Goal: Task Accomplishment & Management: Manage account settings

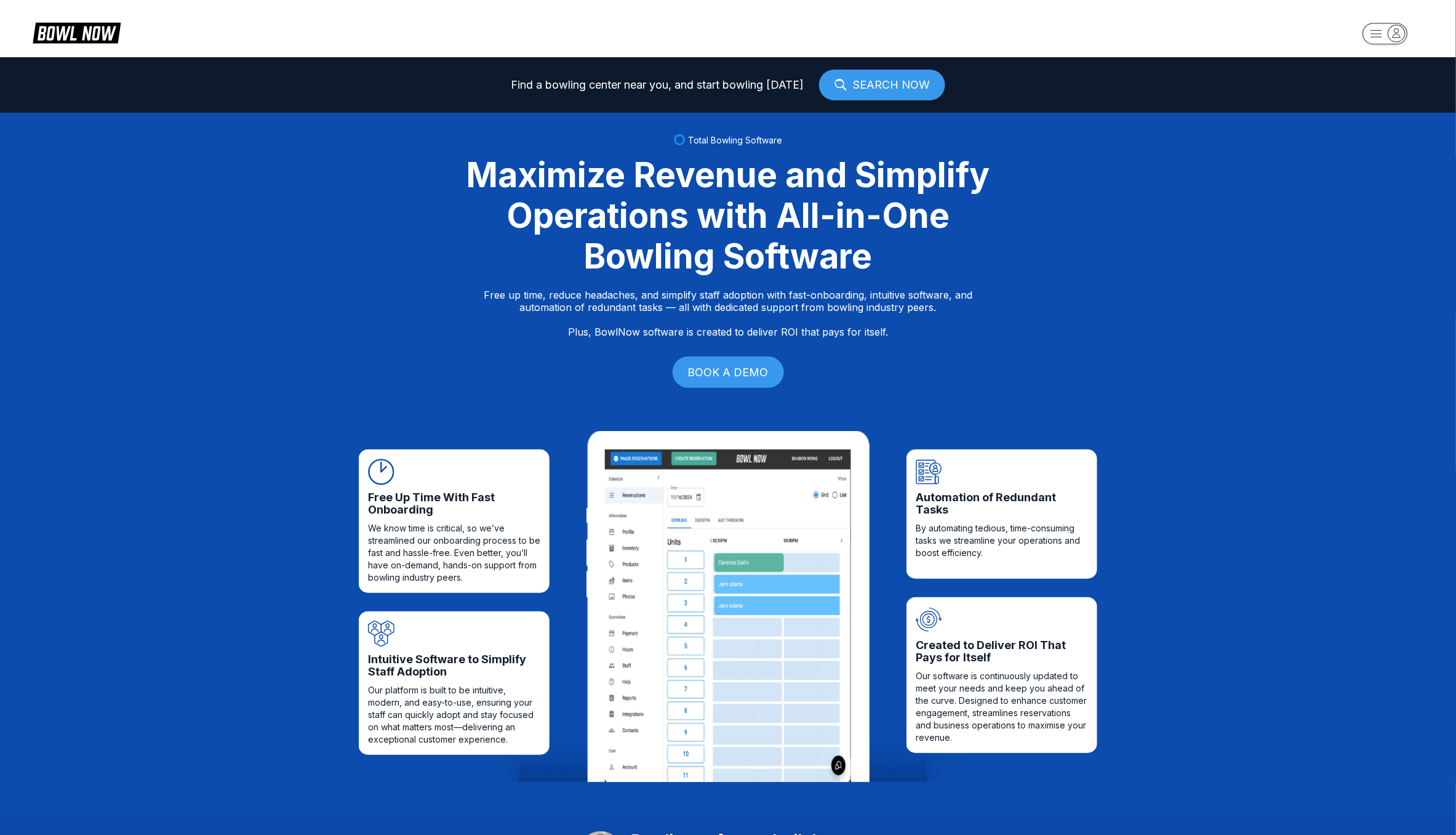
click at [1392, 33] on icon "button" at bounding box center [1396, 33] width 16 height 16
click at [1371, 121] on div "Business Console" at bounding box center [1382, 117] width 87 height 21
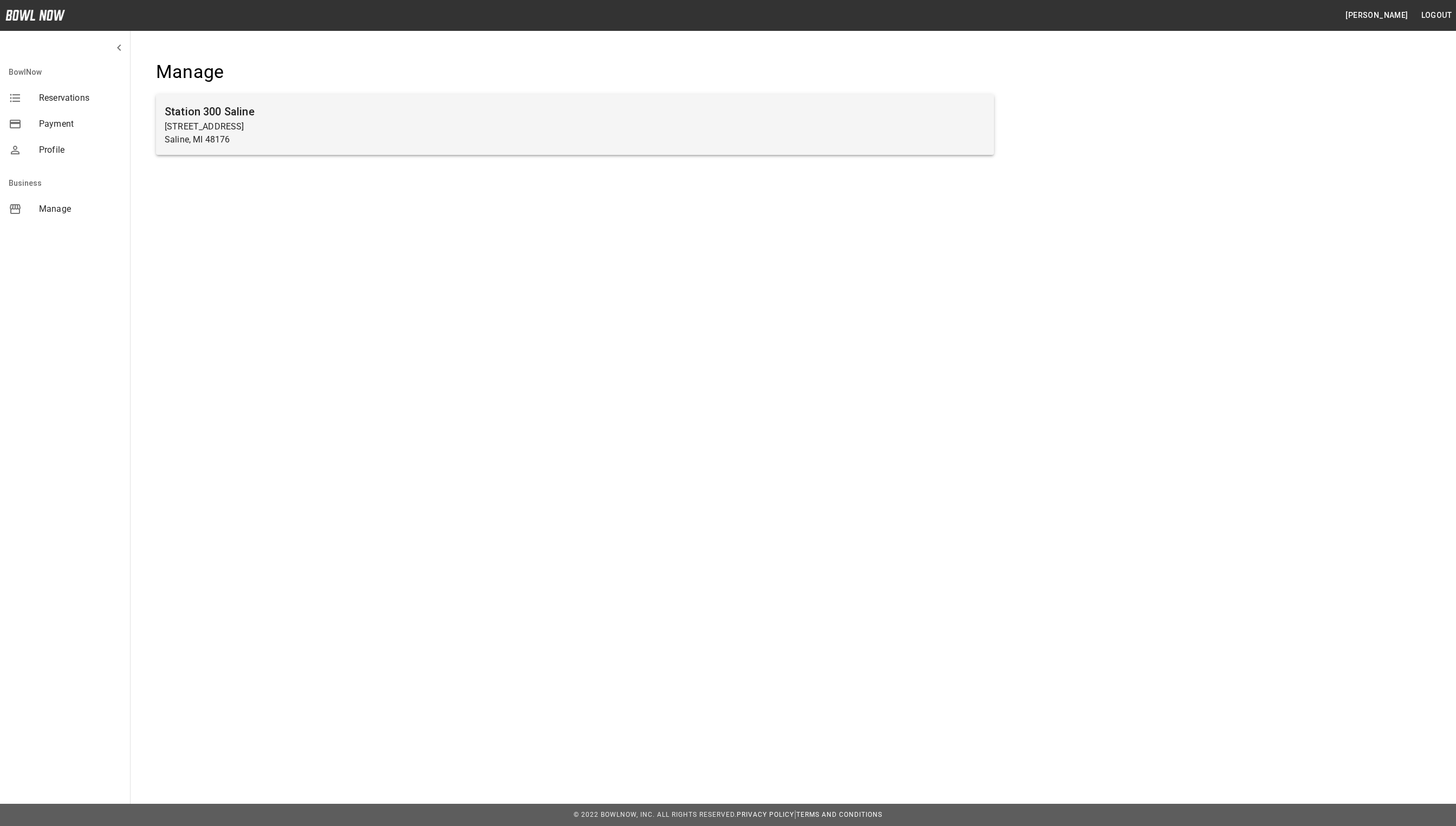
click at [340, 114] on h6 "Station 300 Saline" at bounding box center [575, 111] width 821 height 17
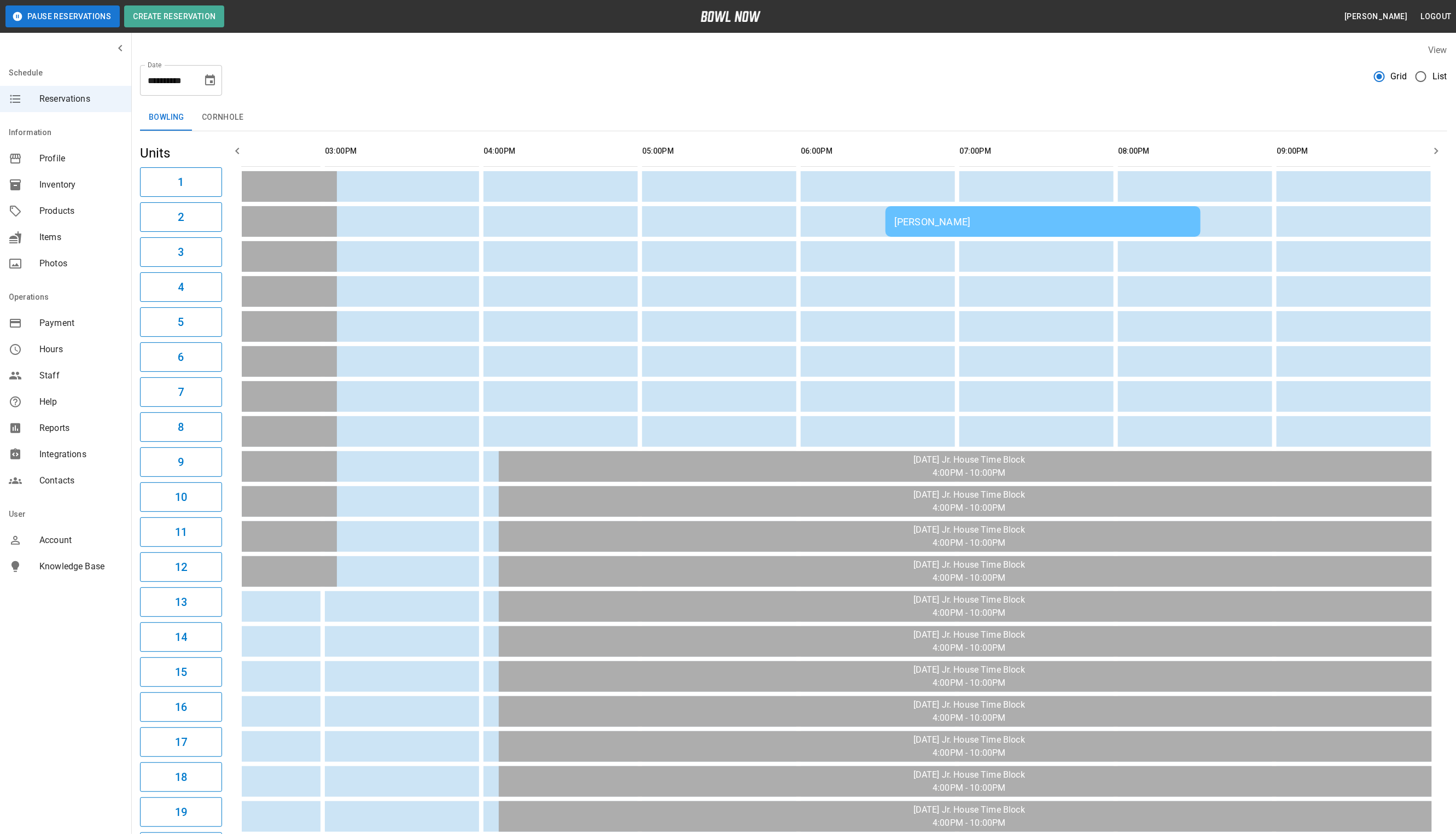
click at [985, 216] on div "Alyssa Crowell" at bounding box center [1043, 222] width 298 height 12
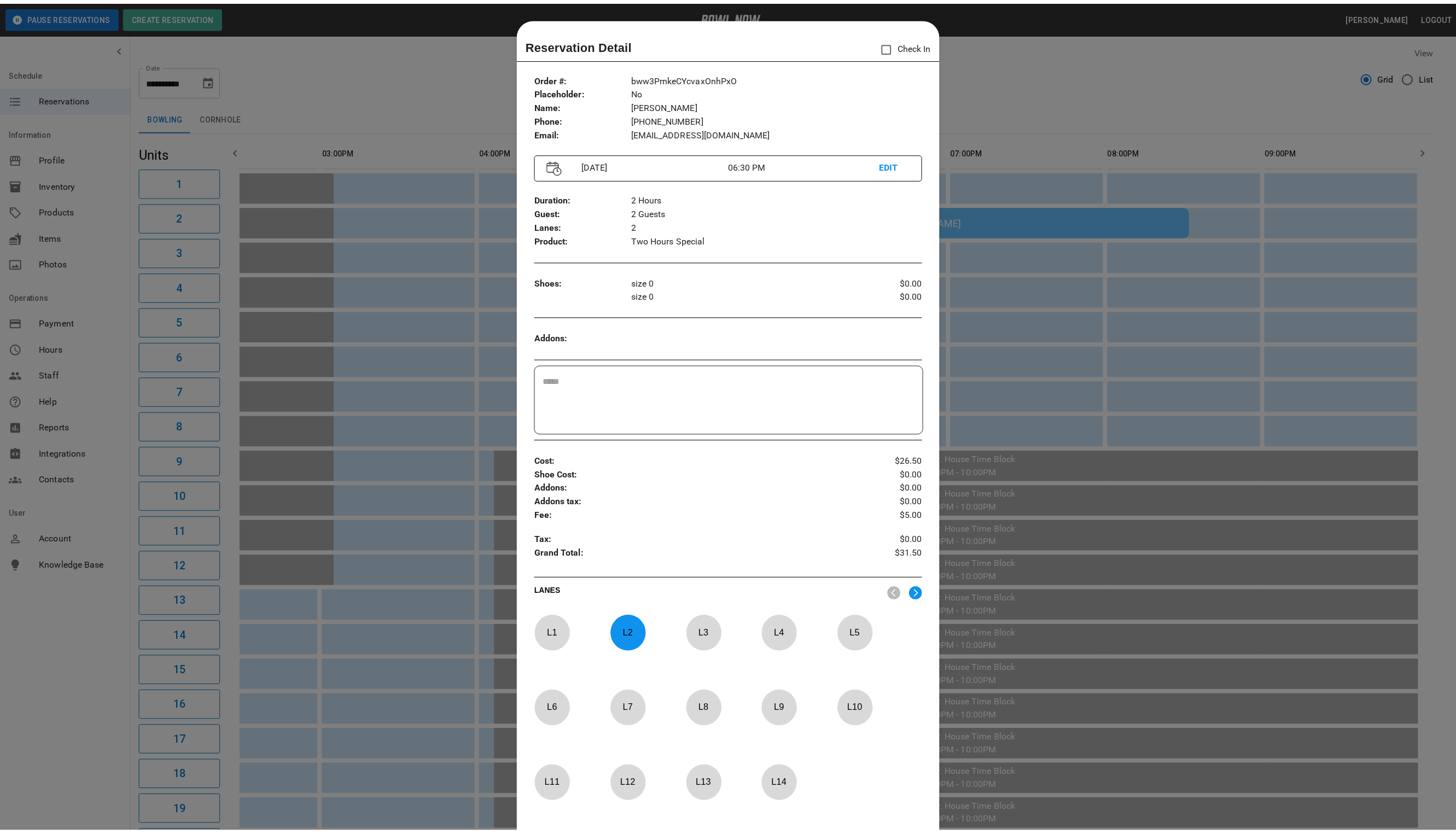
scroll to position [17, 0]
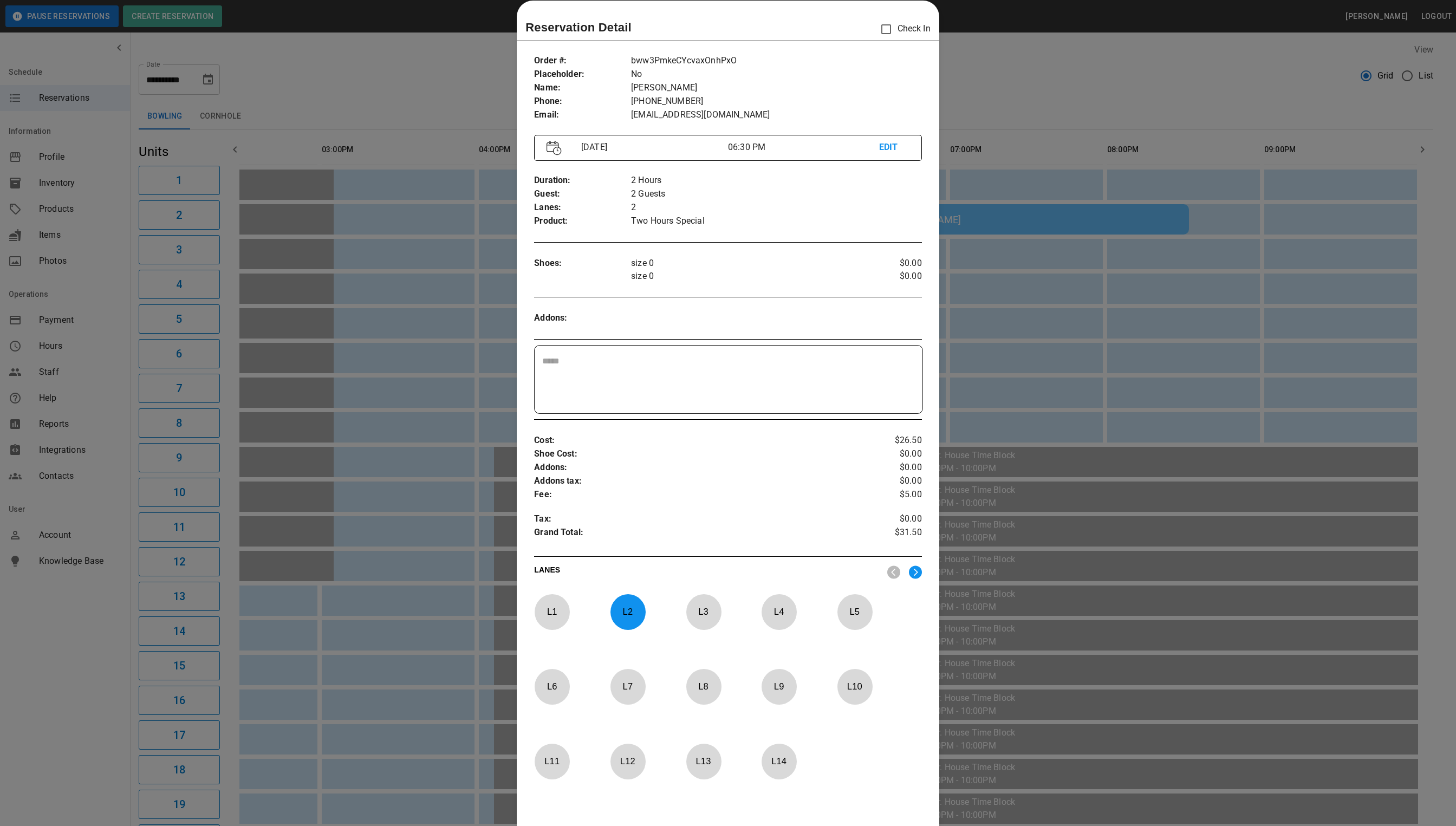
click at [1035, 70] on div at bounding box center [728, 413] width 1456 height 826
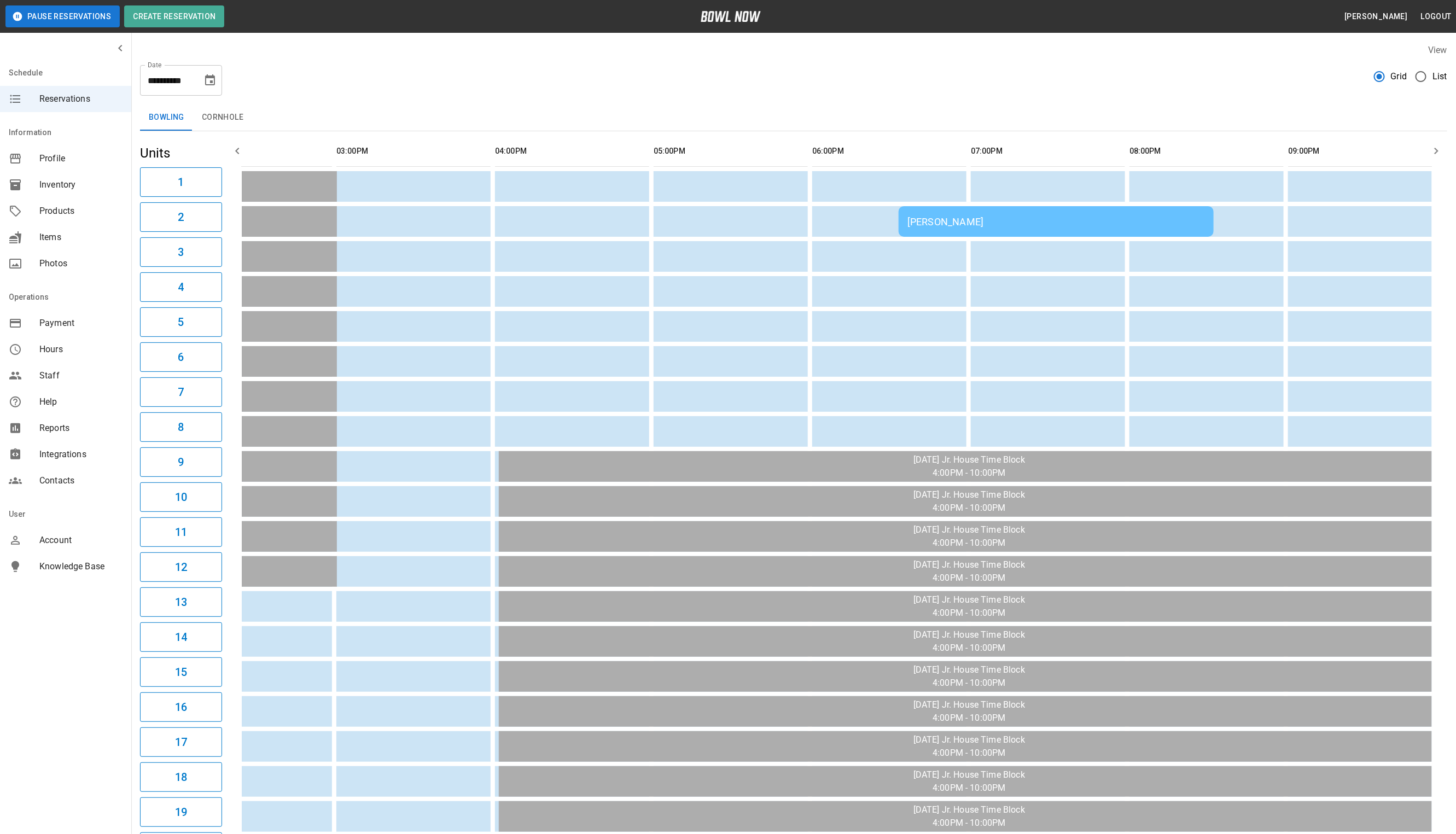
click at [215, 83] on icon "Choose date, selected date is Sep 30, 2025" at bounding box center [210, 80] width 10 height 11
click at [236, 110] on icon "Next month" at bounding box center [239, 113] width 13 height 13
click at [146, 178] on button "7" at bounding box center [145, 179] width 20 height 20
type input "**********"
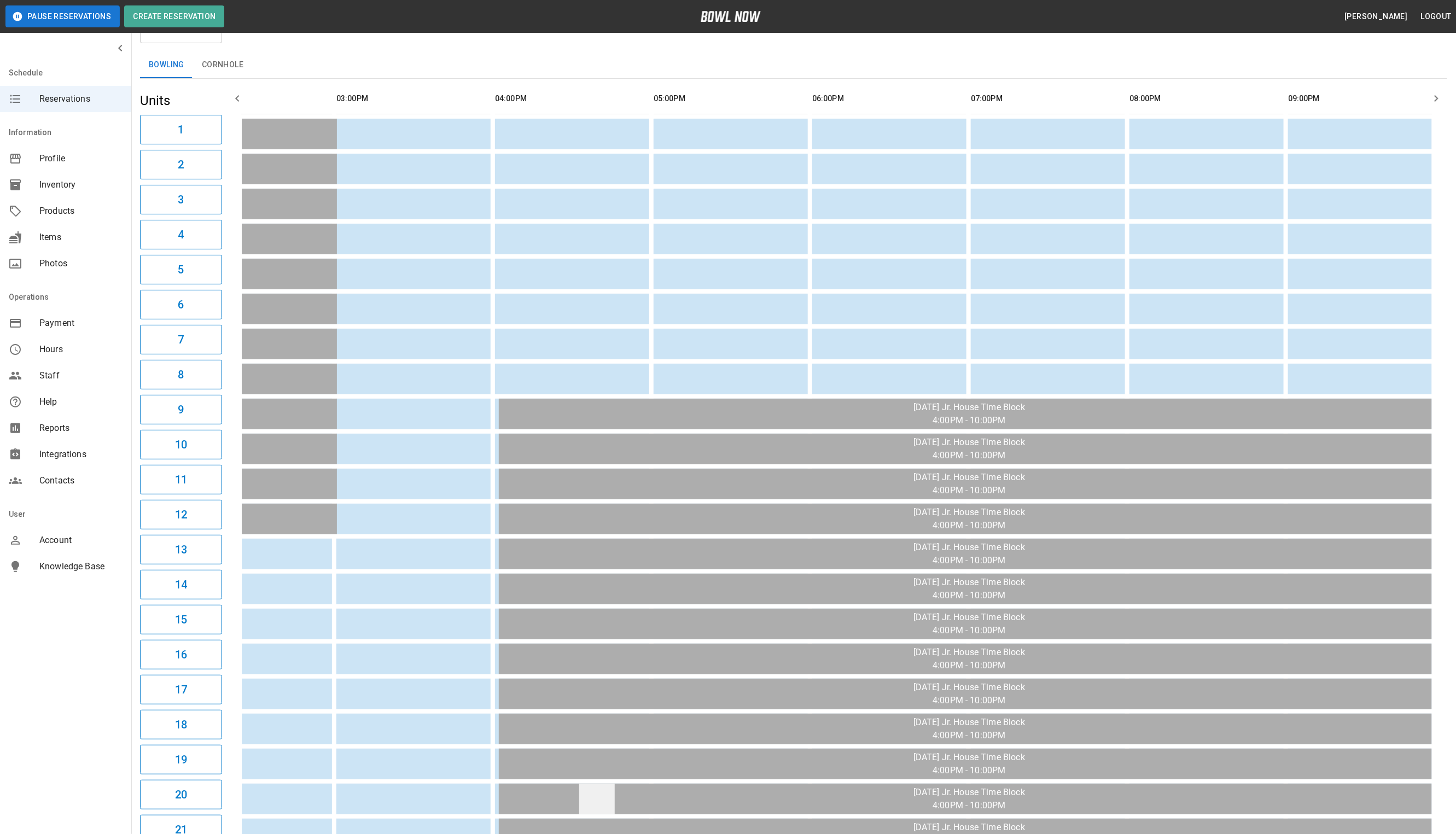
scroll to position [6, 0]
